Goal: Navigation & Orientation: Find specific page/section

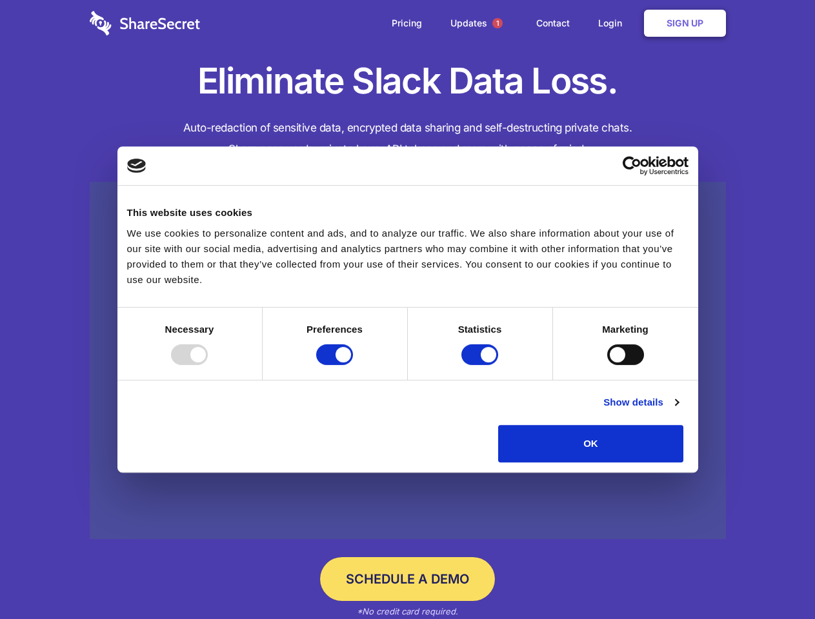
click at [208, 365] on div at bounding box center [189, 355] width 37 height 21
click at [353, 365] on input "Preferences" at bounding box center [334, 355] width 37 height 21
checkbox input "false"
click at [481, 365] on input "Statistics" at bounding box center [479, 355] width 37 height 21
checkbox input "false"
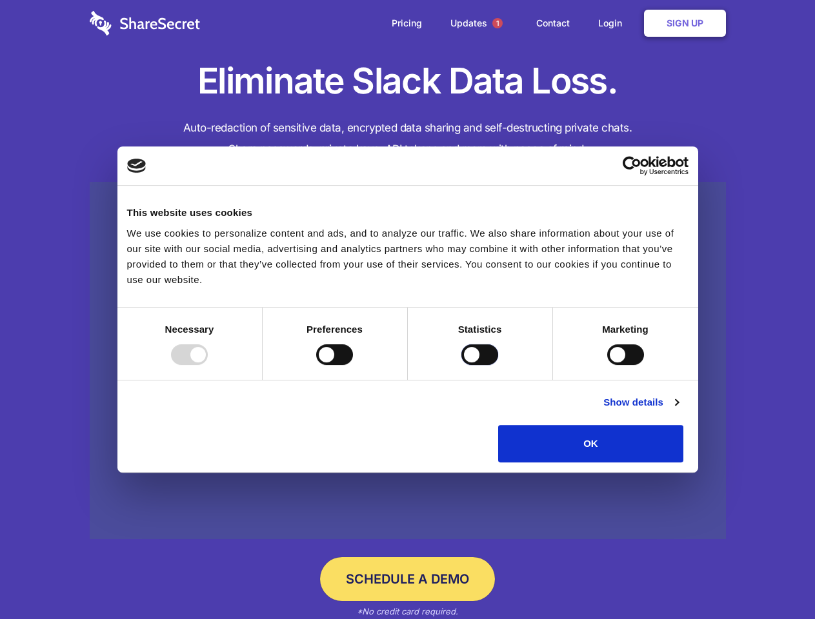
checkbox input "false"
click at [607, 365] on input "Marketing" at bounding box center [625, 355] width 37 height 21
checkbox input "true"
click at [678, 410] on link "Show details" at bounding box center [640, 402] width 75 height 15
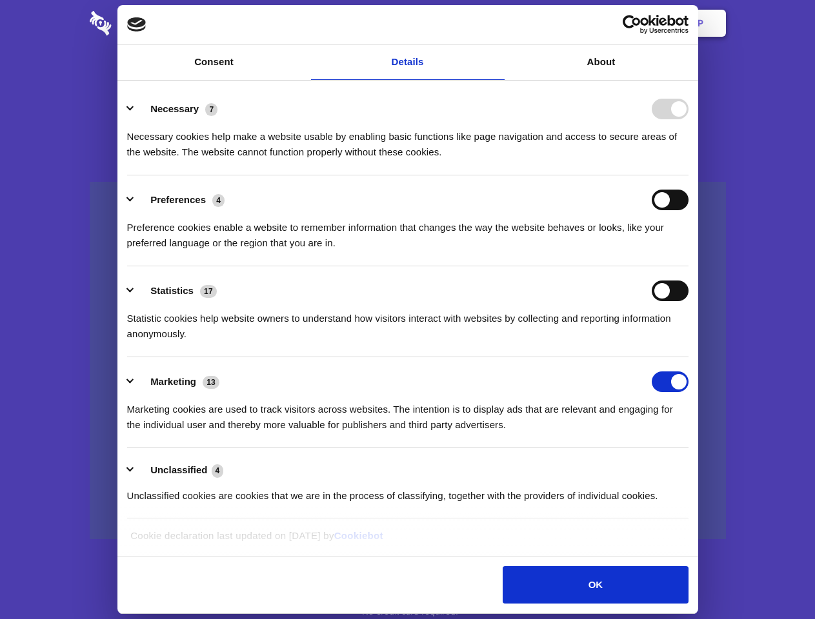
click at [689, 251] on div "Preference cookies enable a website to remember information that changes the wa…" at bounding box center [407, 230] width 561 height 41
click at [497, 23] on span "1" at bounding box center [497, 23] width 10 height 10
